Goal: Task Accomplishment & Management: Manage account settings

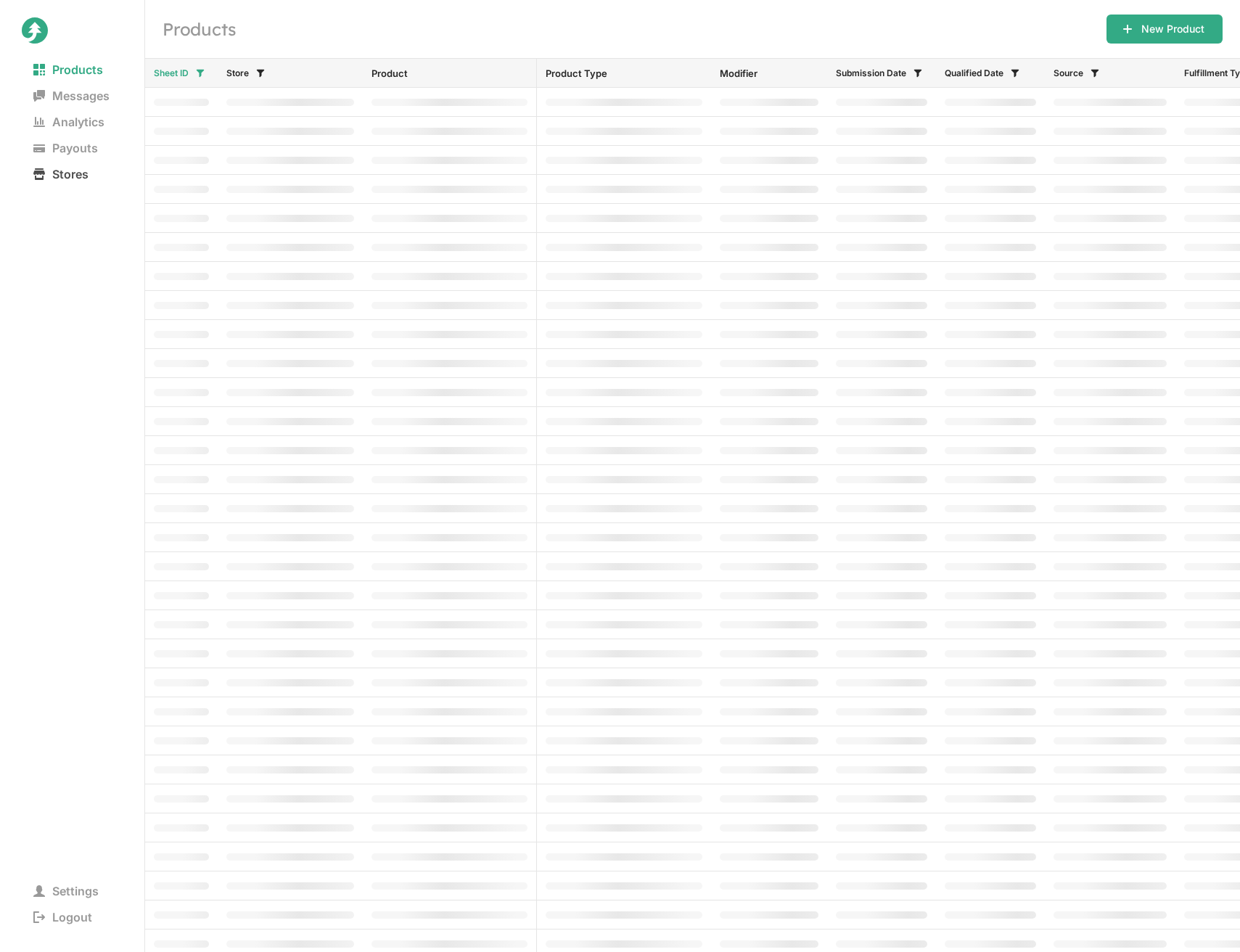
click at [76, 179] on span "Stores" at bounding box center [61, 173] width 78 height 20
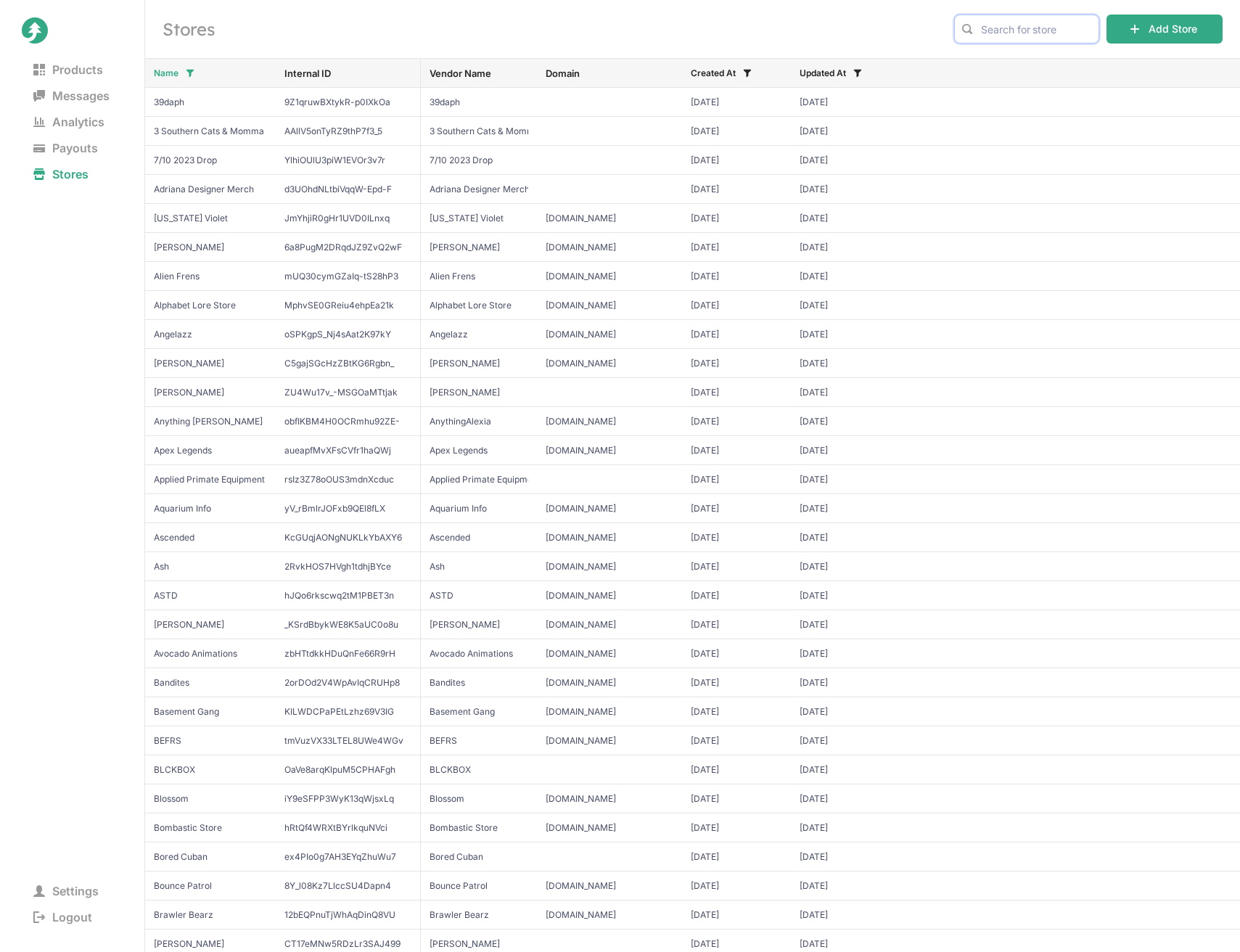
click at [1075, 29] on input "text" at bounding box center [1027, 29] width 145 height 29
type input "shiloh"
click at [1048, 61] on span "Shiloh & Bros" at bounding box center [1027, 59] width 121 height 14
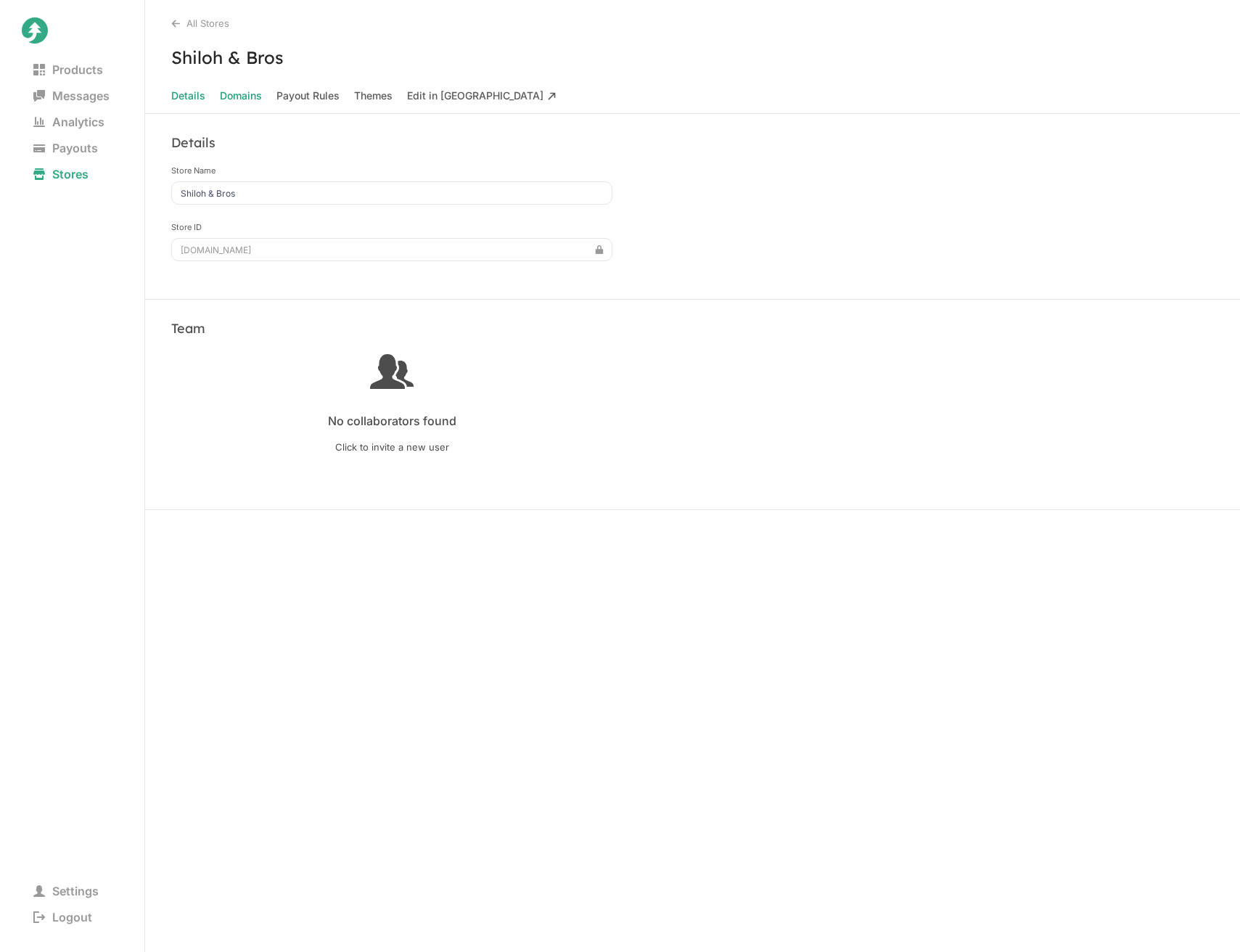
click at [245, 99] on span "Domains" at bounding box center [241, 96] width 42 height 20
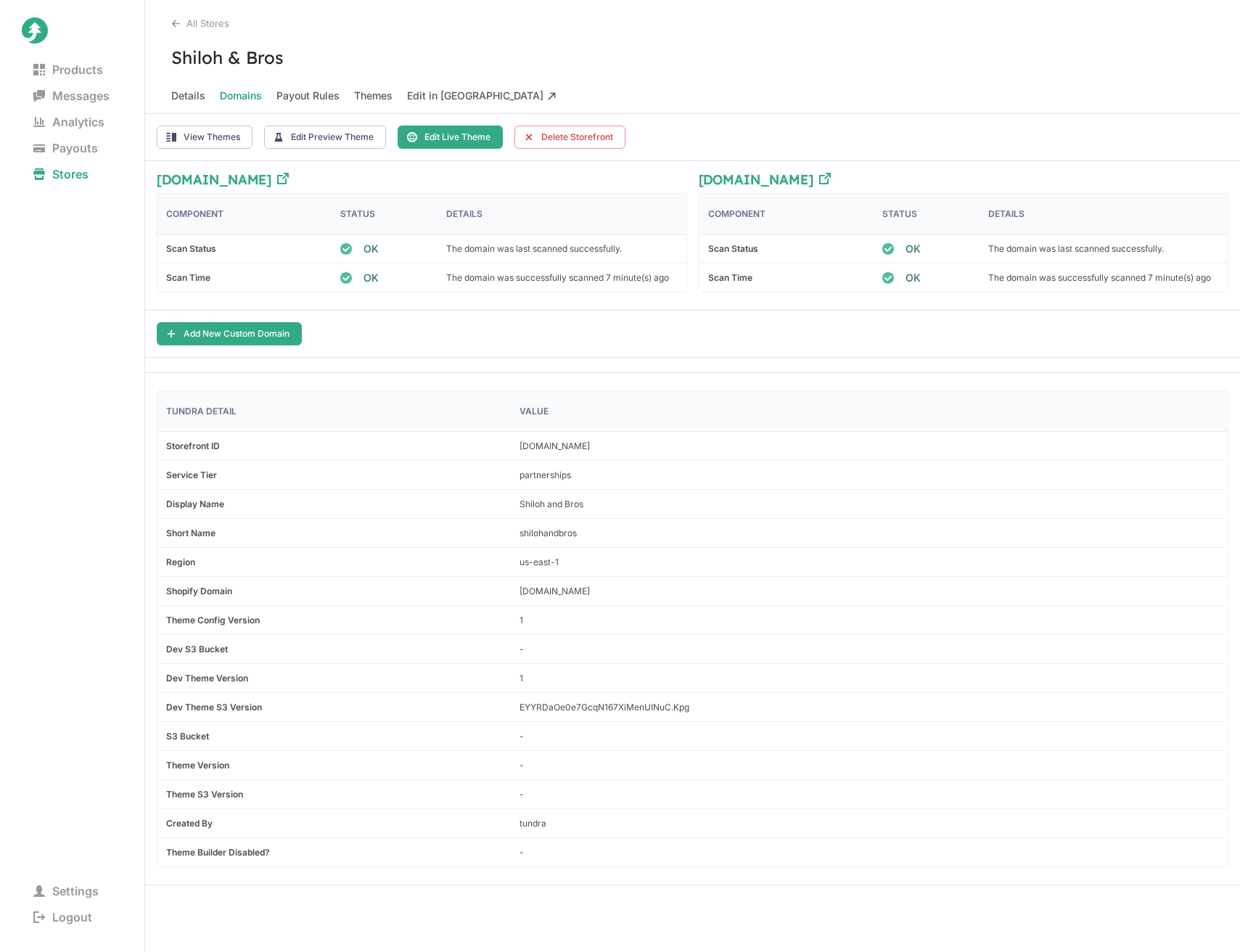
click at [249, 349] on div "Add New Custom Domain" at bounding box center [693, 334] width 1096 height 47
click at [263, 335] on button "Add New Custom Domain" at bounding box center [230, 334] width 145 height 23
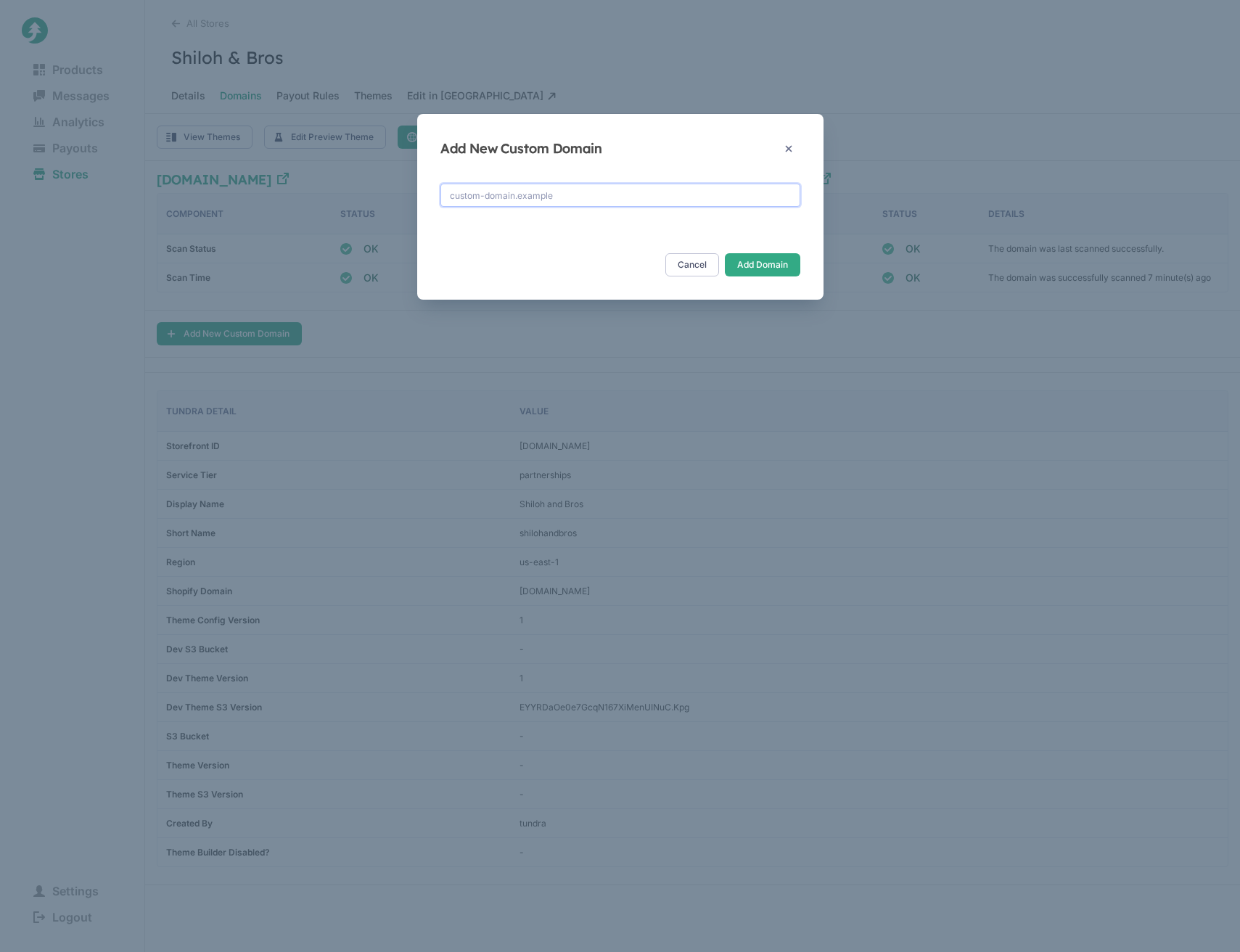
click at [529, 194] on input "text" at bounding box center [620, 195] width 360 height 23
type input "[DOMAIN_NAME]"
click at [774, 270] on button "Add Domain" at bounding box center [763, 265] width 76 height 23
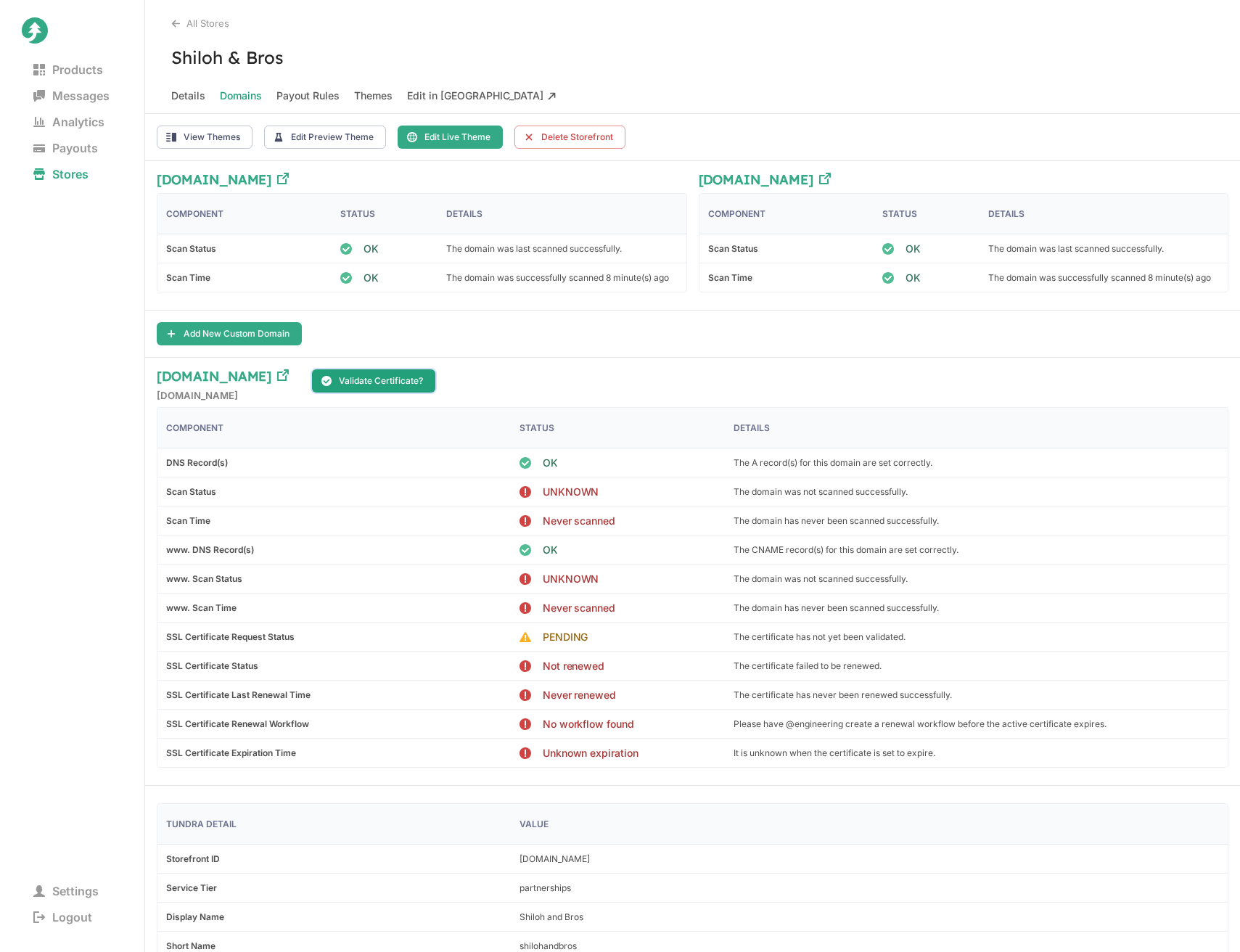
click at [395, 380] on button "Validate Certificate?" at bounding box center [373, 381] width 123 height 23
click at [408, 384] on button "Validate Certificate?" at bounding box center [373, 381] width 123 height 23
click at [632, 356] on div "Add New Custom Domain" at bounding box center [693, 334] width 1096 height 47
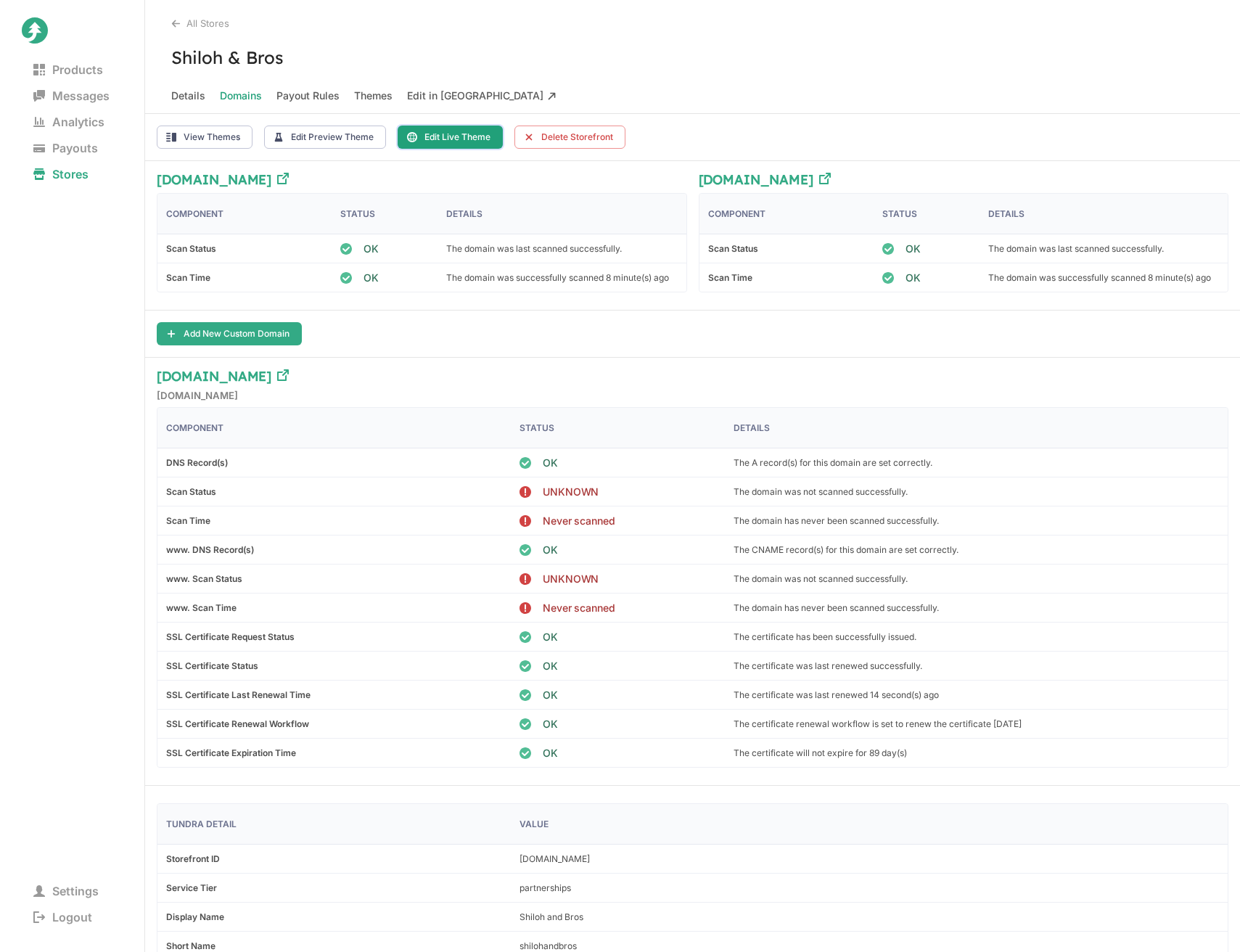
click at [443, 140] on button "Edit Live Theme" at bounding box center [451, 137] width 105 height 23
